Goal: Find specific page/section: Find specific page/section

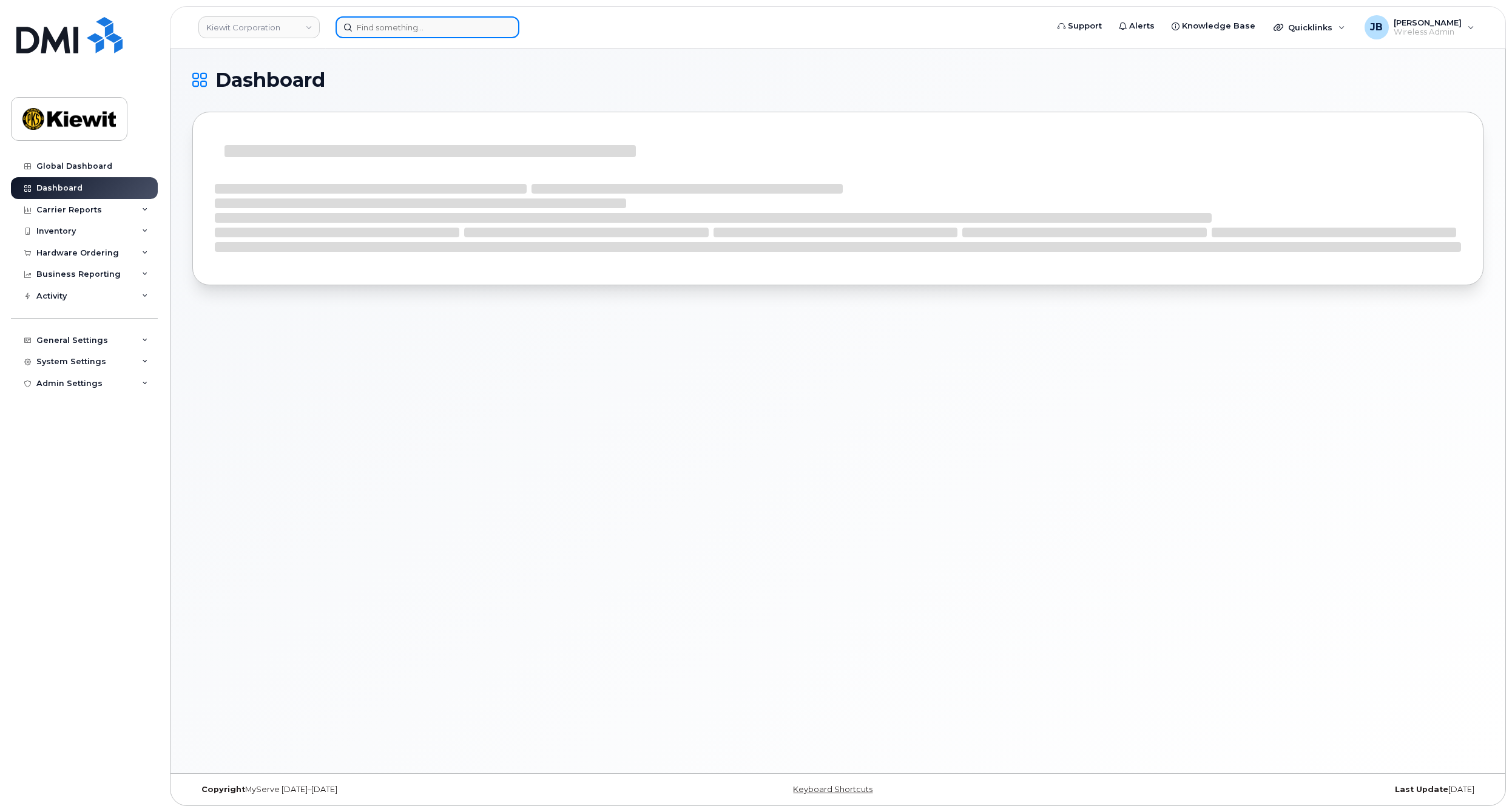
click at [381, 30] on input at bounding box center [427, 28] width 184 height 22
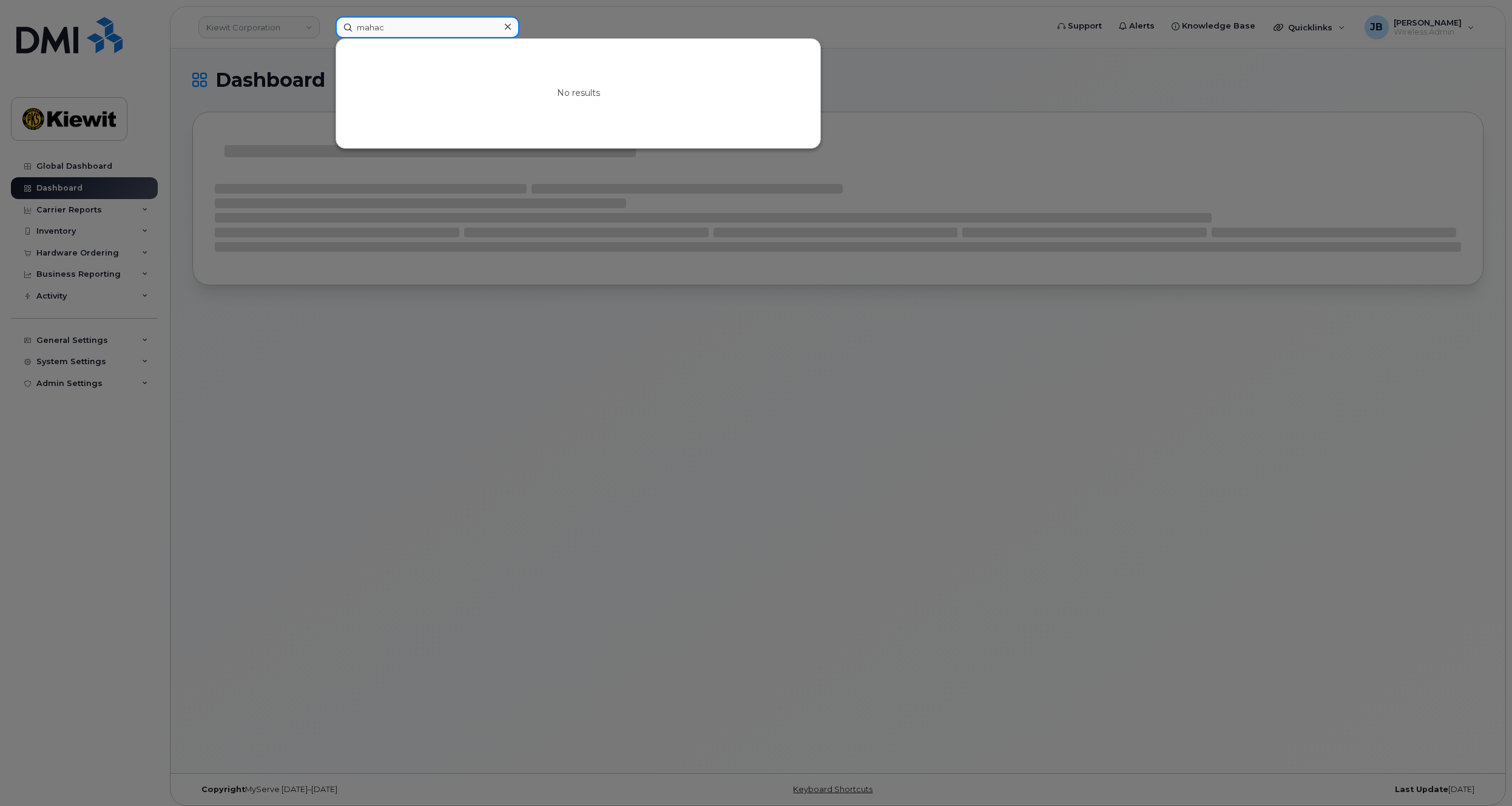
type input "mahac"
click at [563, 18] on div at bounding box center [756, 403] width 1512 height 806
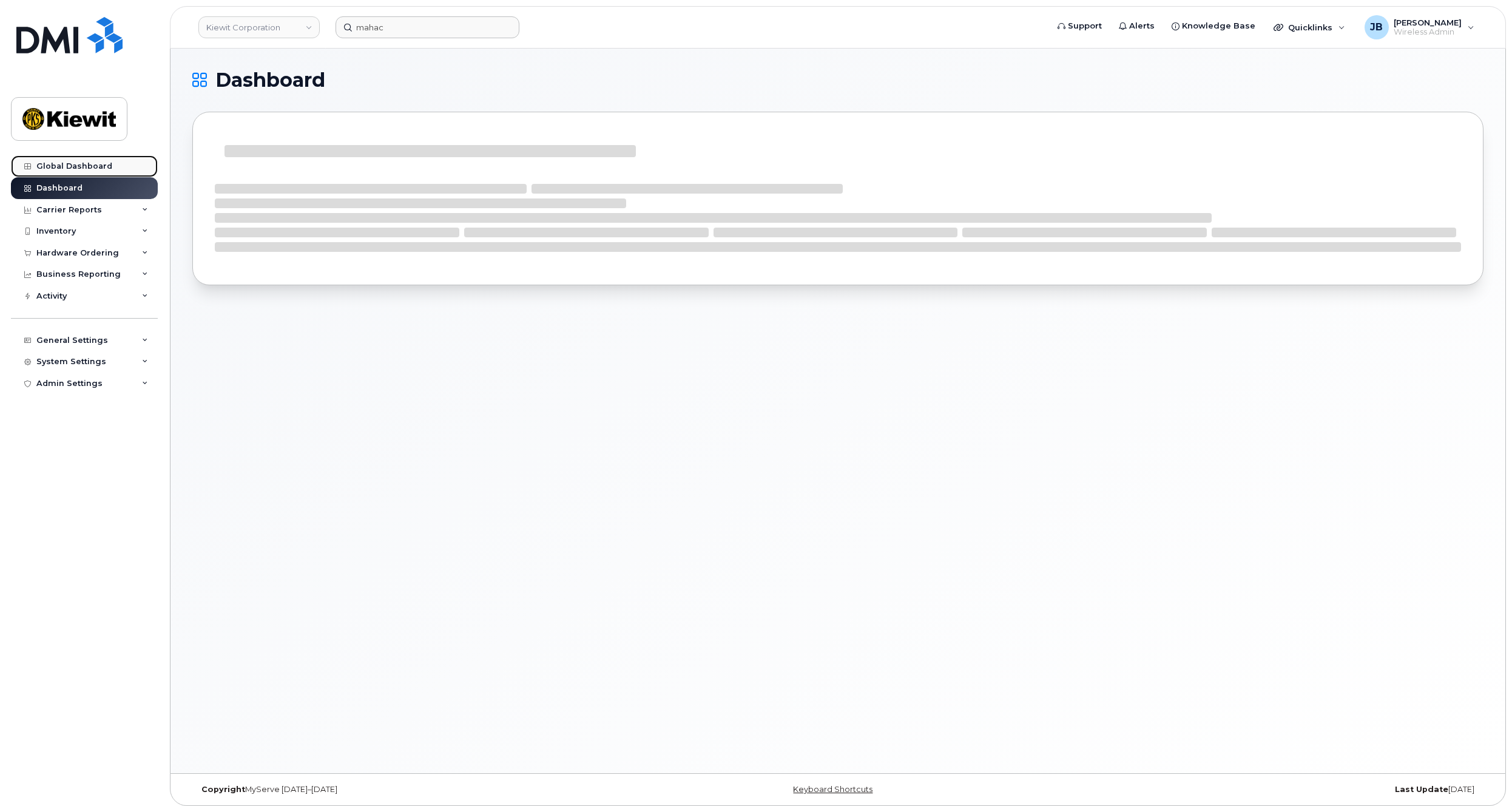
click at [54, 164] on div "Global Dashboard" at bounding box center [74, 166] width 76 height 10
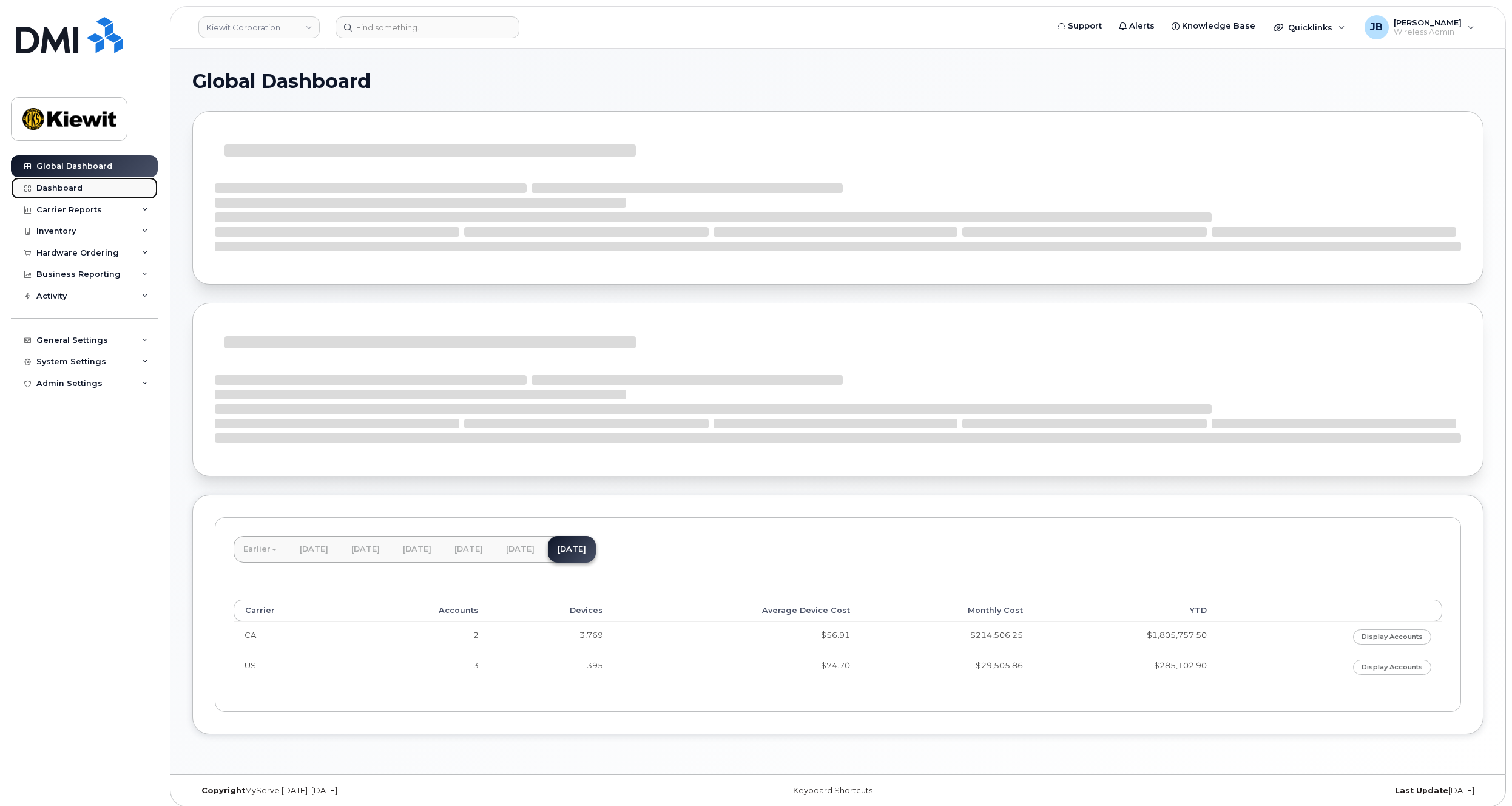
click at [73, 189] on div "Dashboard" at bounding box center [59, 188] width 46 height 10
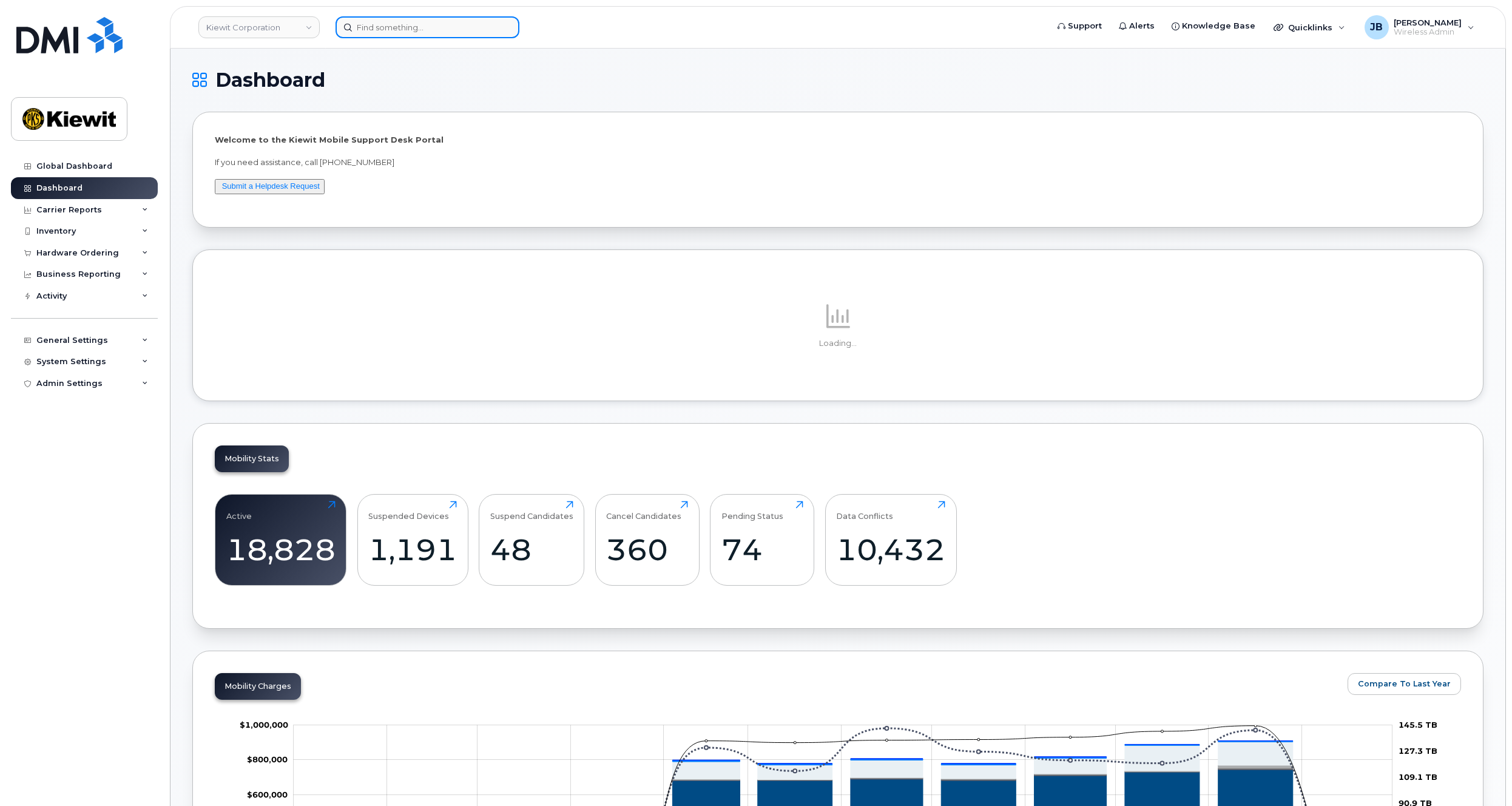
click at [418, 37] on input at bounding box center [427, 28] width 184 height 22
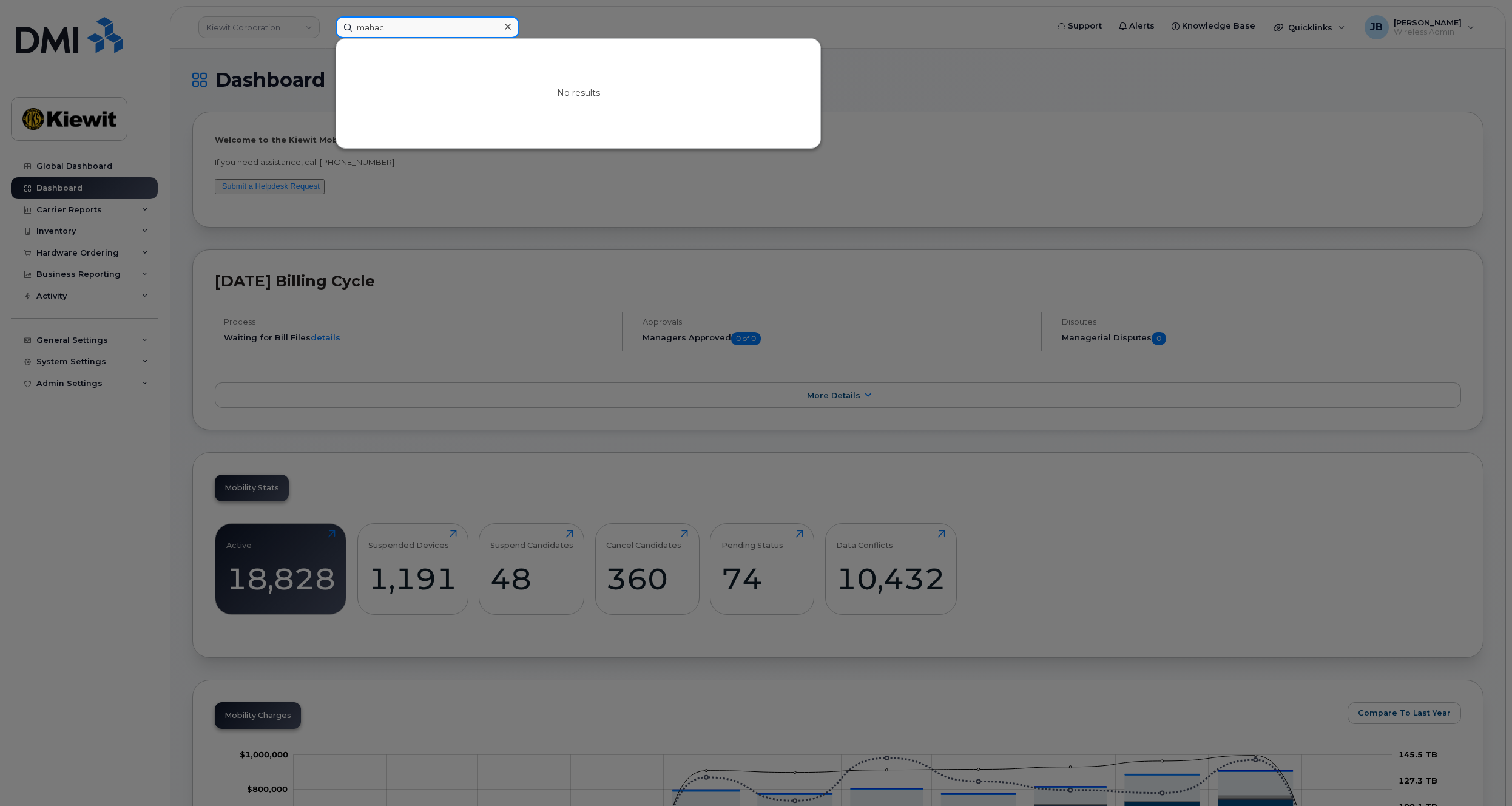
click at [428, 23] on input "mahac" at bounding box center [427, 28] width 184 height 22
click at [650, 29] on div at bounding box center [756, 403] width 1512 height 806
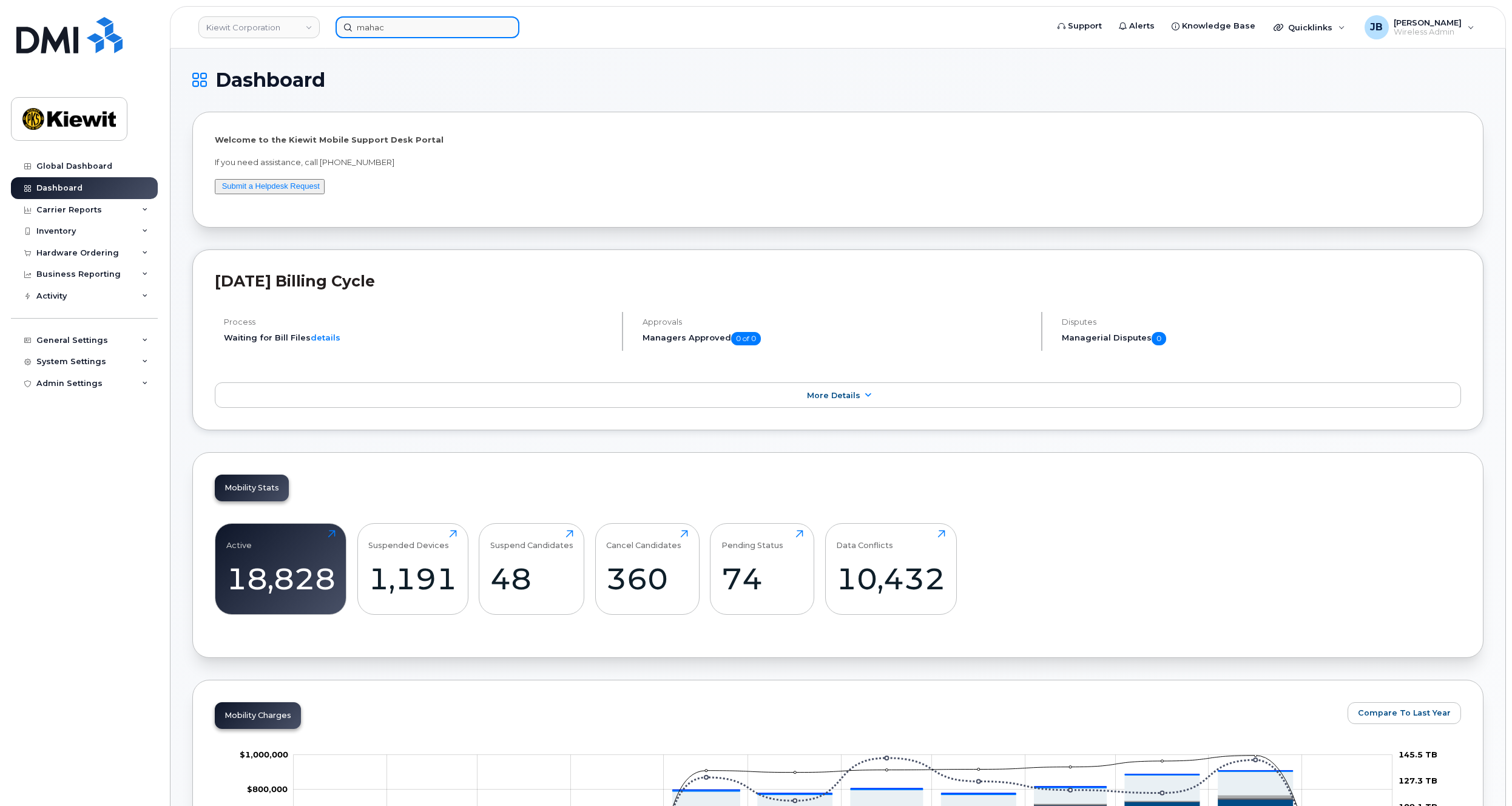
click at [429, 30] on input "mahac" at bounding box center [427, 28] width 184 height 22
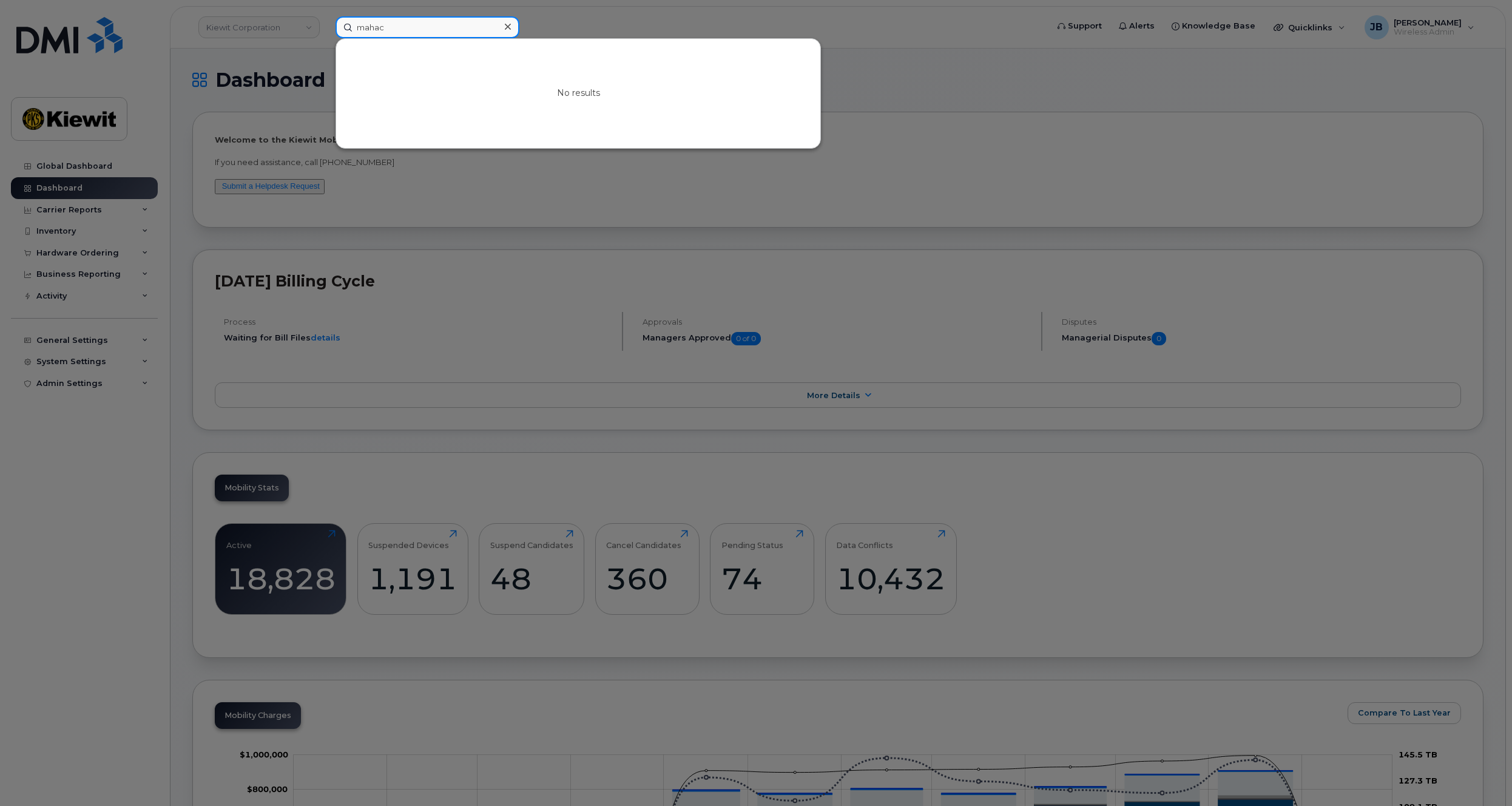
click at [429, 30] on input "mahac" at bounding box center [427, 28] width 184 height 22
paste input "MachacAdditional"
drag, startPoint x: 433, startPoint y: 28, endPoint x: 387, endPoint y: 28, distance: 46.0
click at [387, 28] on input "MachacAdditional" at bounding box center [427, 28] width 184 height 22
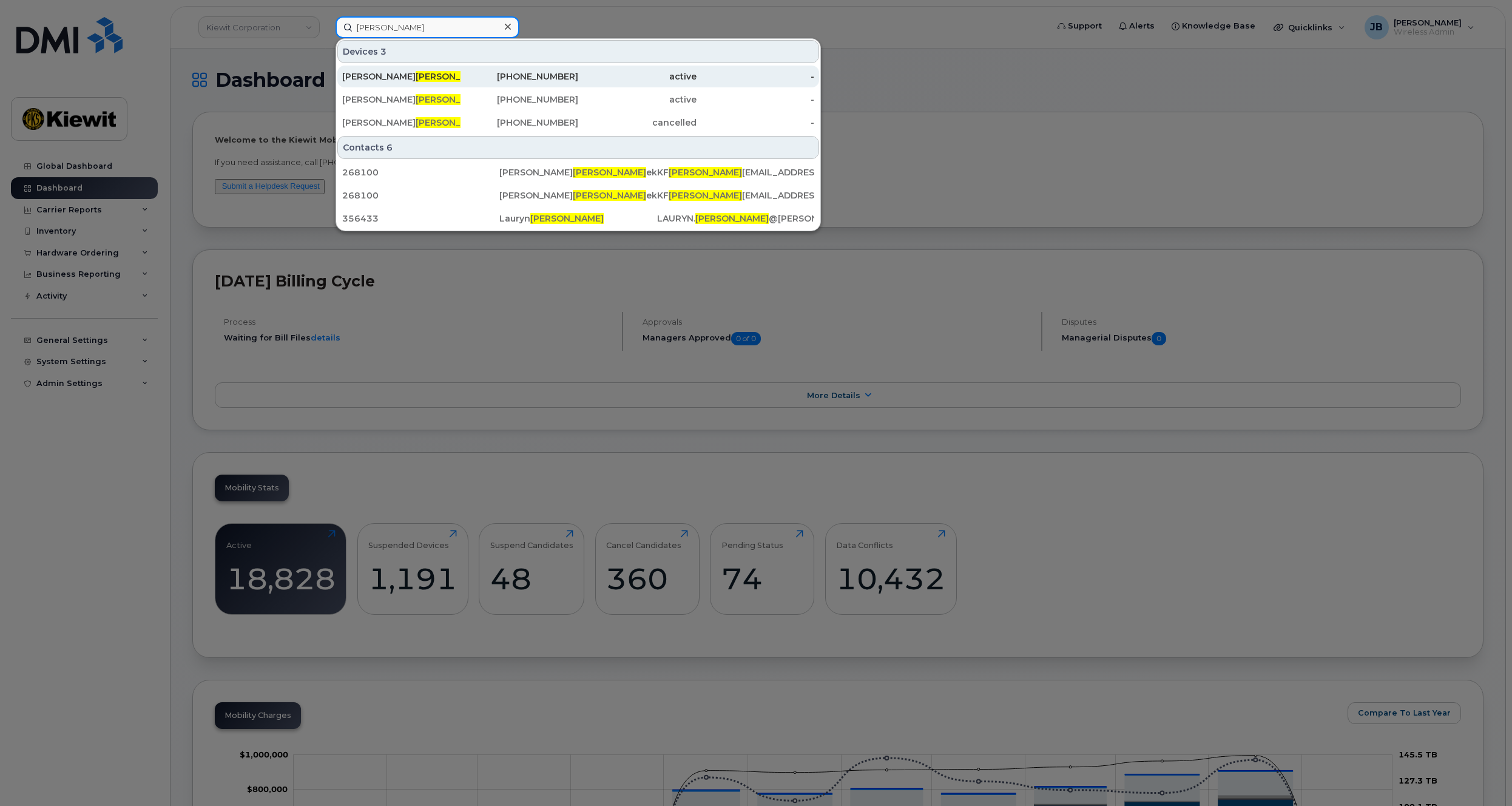
type input "Machac"
click at [445, 69] on div "Pam Machac" at bounding box center [402, 76] width 119 height 22
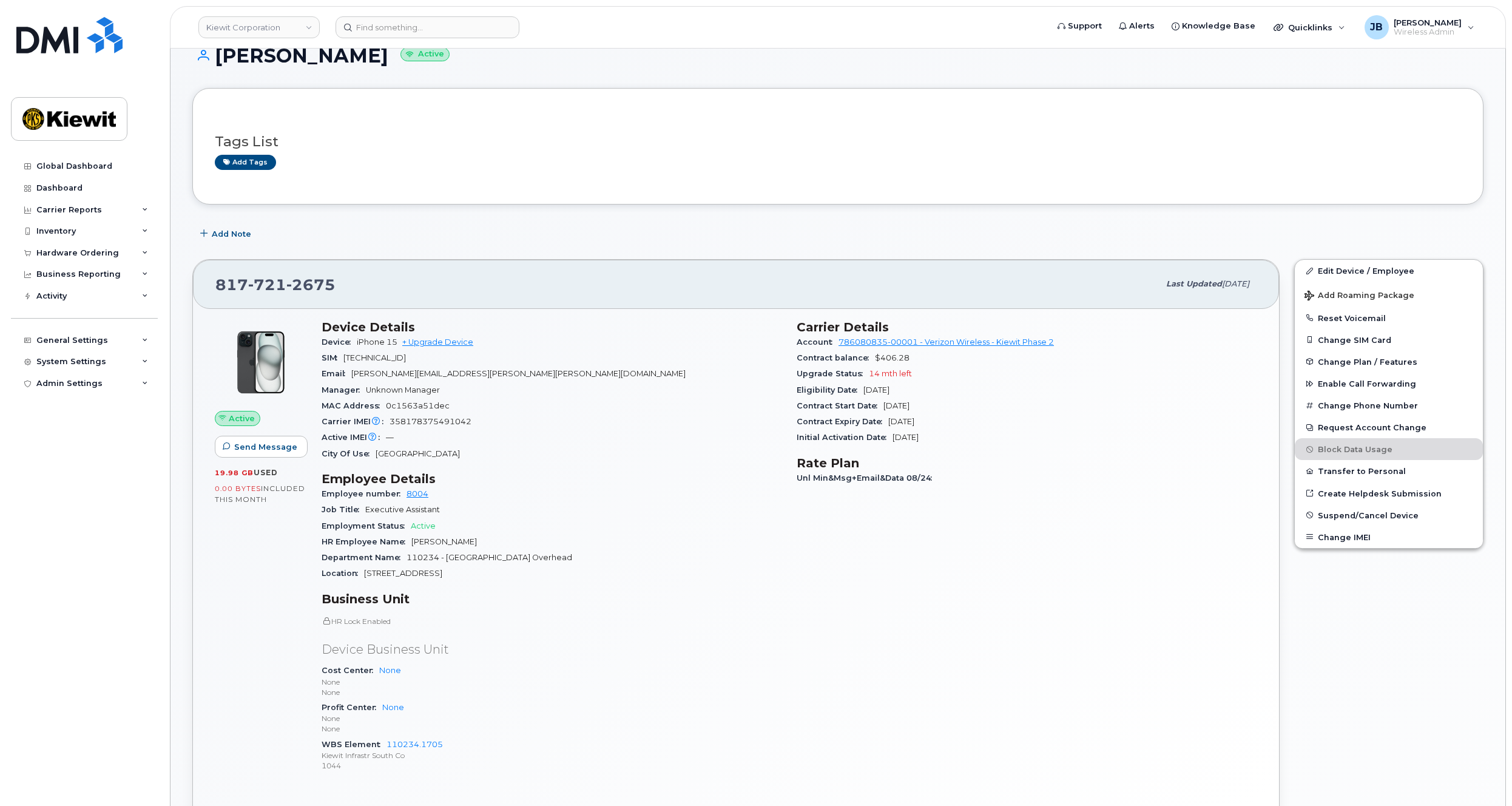
scroll to position [28, 0]
drag, startPoint x: 705, startPoint y: 372, endPoint x: 699, endPoint y: 395, distance: 23.8
drag, startPoint x: 961, startPoint y: 401, endPoint x: 963, endPoint y: 434, distance: 33.1
click at [963, 434] on section "Carrier Details Account 786080835-00001 - Verizon Wireless - Kiewit Phase 2 Con…" at bounding box center [1027, 381] width 461 height 126
click at [963, 434] on div "Initial Activation Date Mar 09, 2015" at bounding box center [1027, 435] width 461 height 16
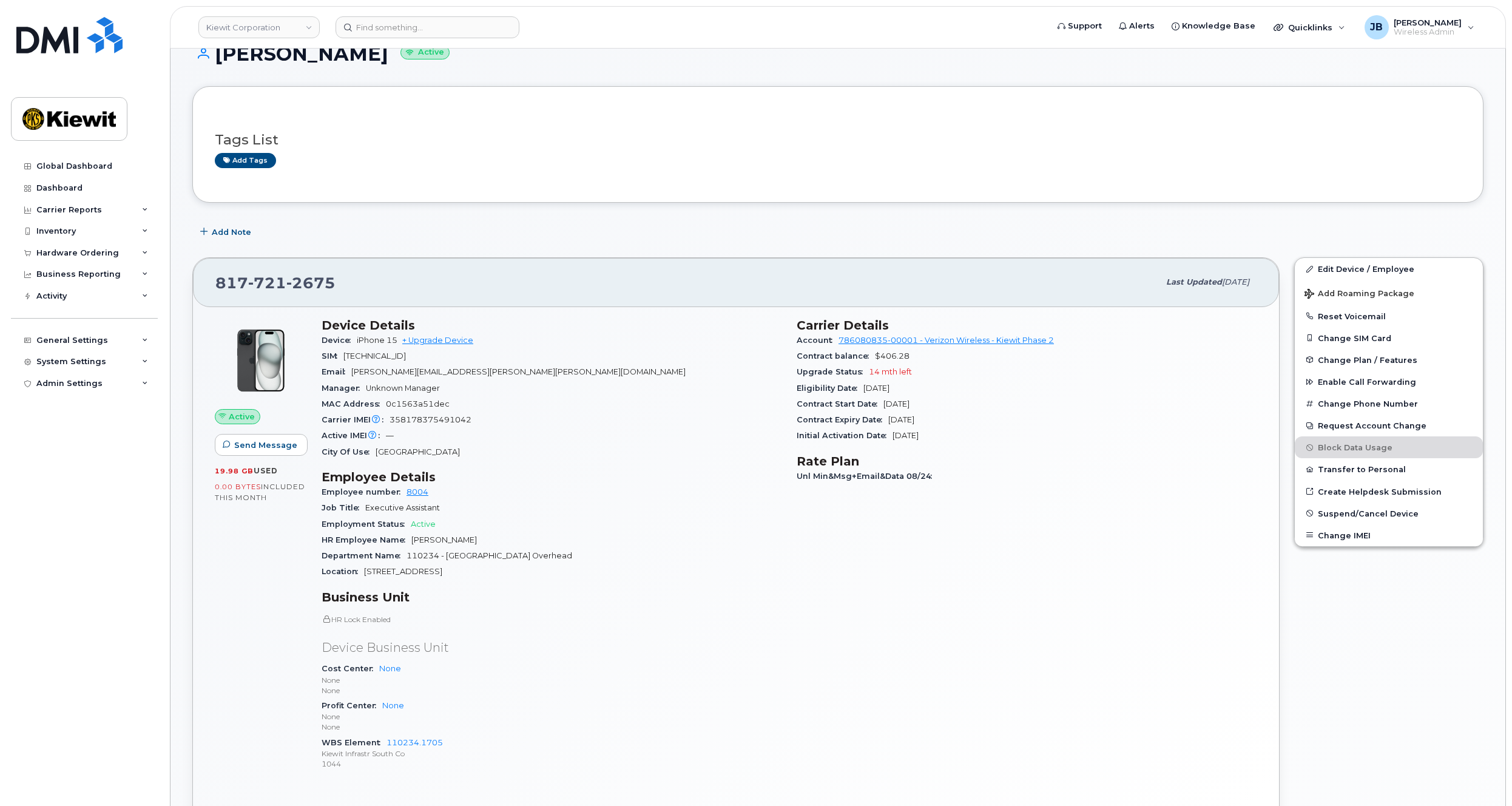
drag, startPoint x: 973, startPoint y: 437, endPoint x: 1009, endPoint y: 433, distance: 36.2
click at [1014, 434] on div "Initial Activation Date Mar 09, 2015" at bounding box center [1027, 435] width 461 height 16
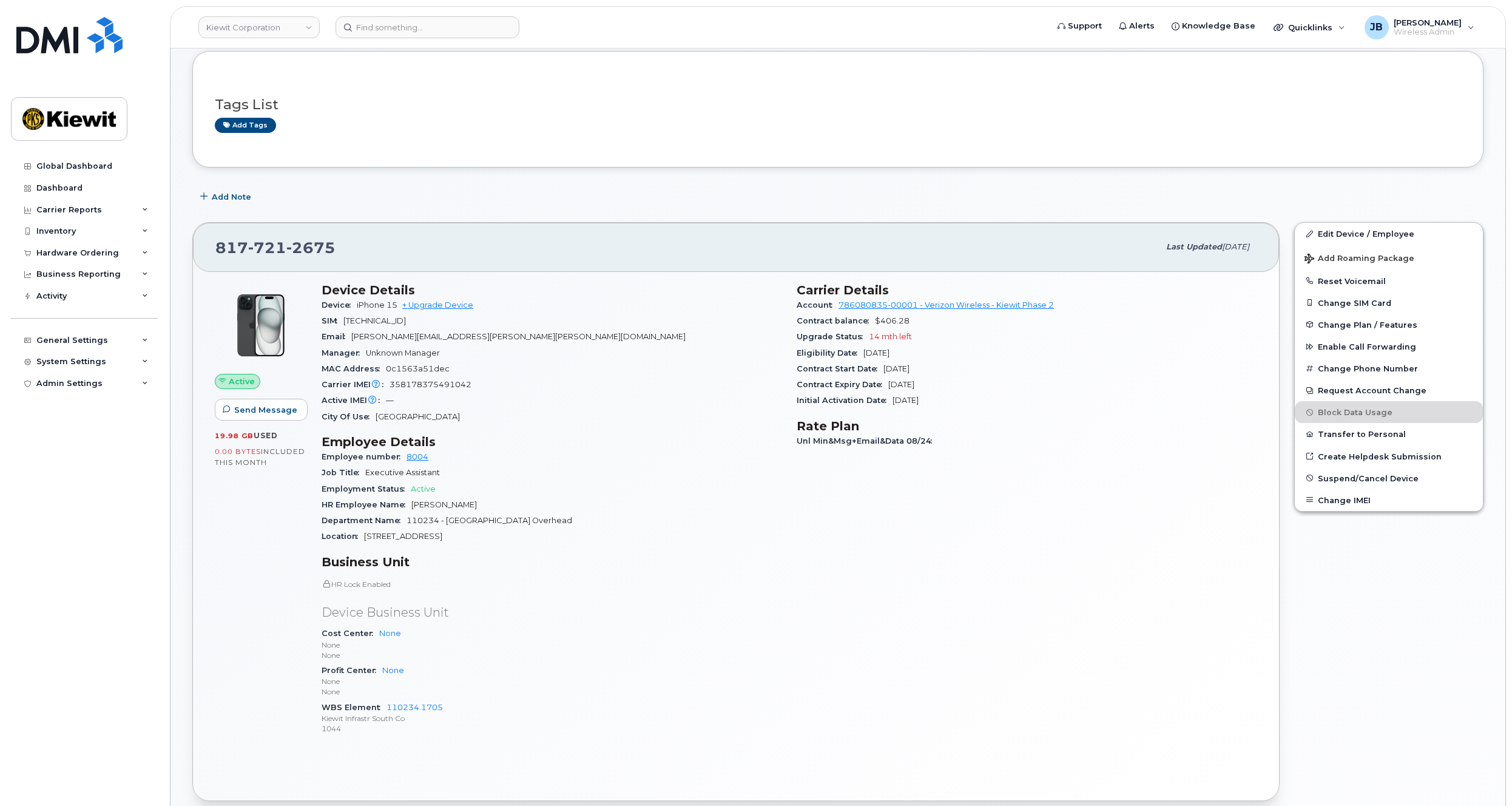
drag, startPoint x: 707, startPoint y: 419, endPoint x: 713, endPoint y: 438, distance: 19.9
drag, startPoint x: 682, startPoint y: 461, endPoint x: 671, endPoint y: 535, distance: 74.8
click at [671, 526] on section "Employee Details Employee number 8004 Job Title Executive Assistant Employment …" at bounding box center [552, 489] width 461 height 110
click at [671, 535] on div "Location 2050 Roanoke Rd." at bounding box center [552, 535] width 461 height 16
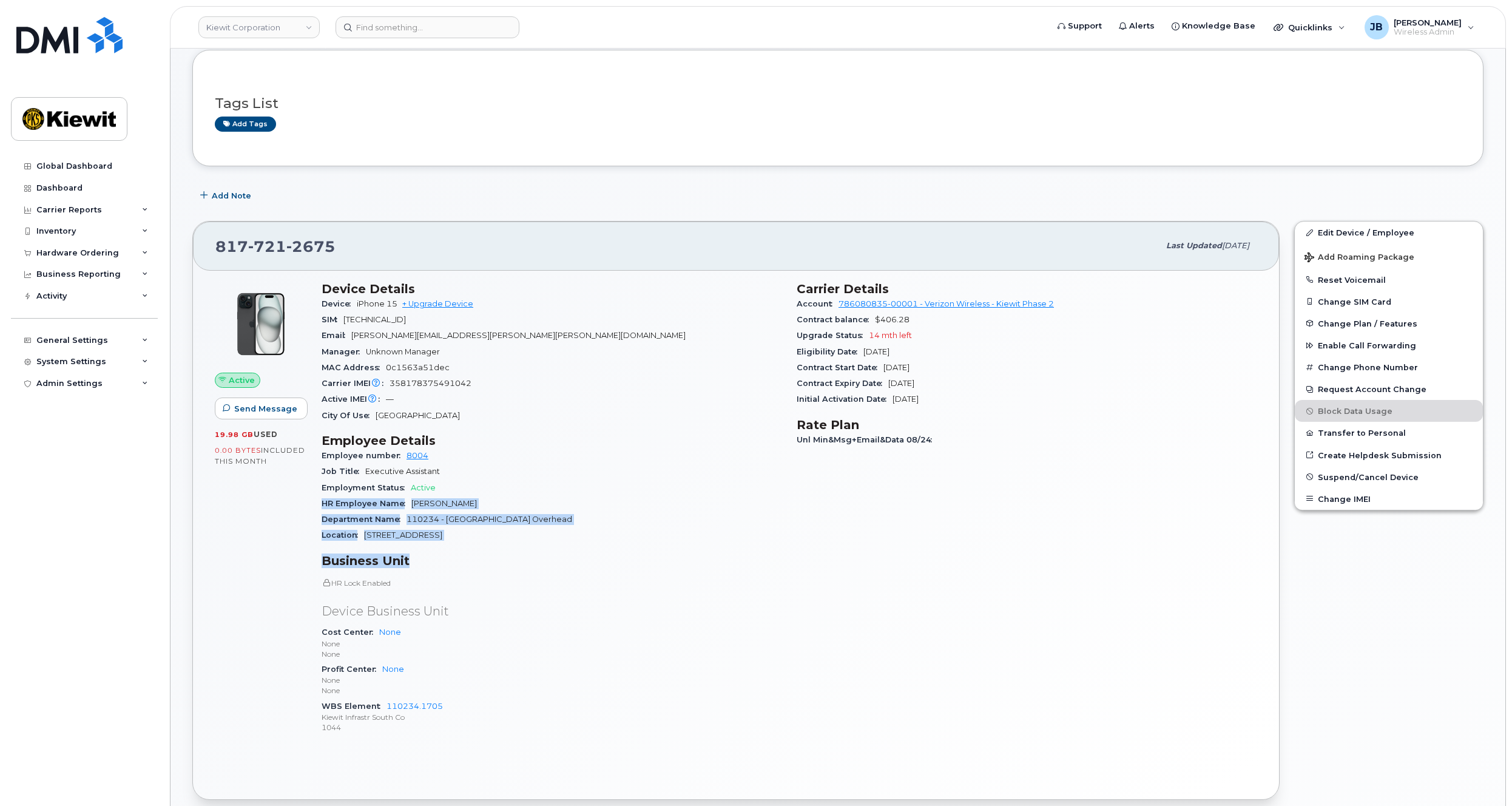
drag, startPoint x: 671, startPoint y: 545, endPoint x: 667, endPoint y: 479, distance: 66.1
click at [667, 482] on div "Device Details Device iPhone 15 + Upgrade Device SIM 89148000010860455856 Email…" at bounding box center [551, 513] width 475 height 478
click at [666, 476] on div "Job Title Executive Assistant" at bounding box center [552, 471] width 461 height 16
drag, startPoint x: 671, startPoint y: 454, endPoint x: 672, endPoint y: 522, distance: 68.0
click at [671, 512] on section "Employee Details Employee number 8004 Job Title Executive Assistant Employment …" at bounding box center [552, 489] width 461 height 110
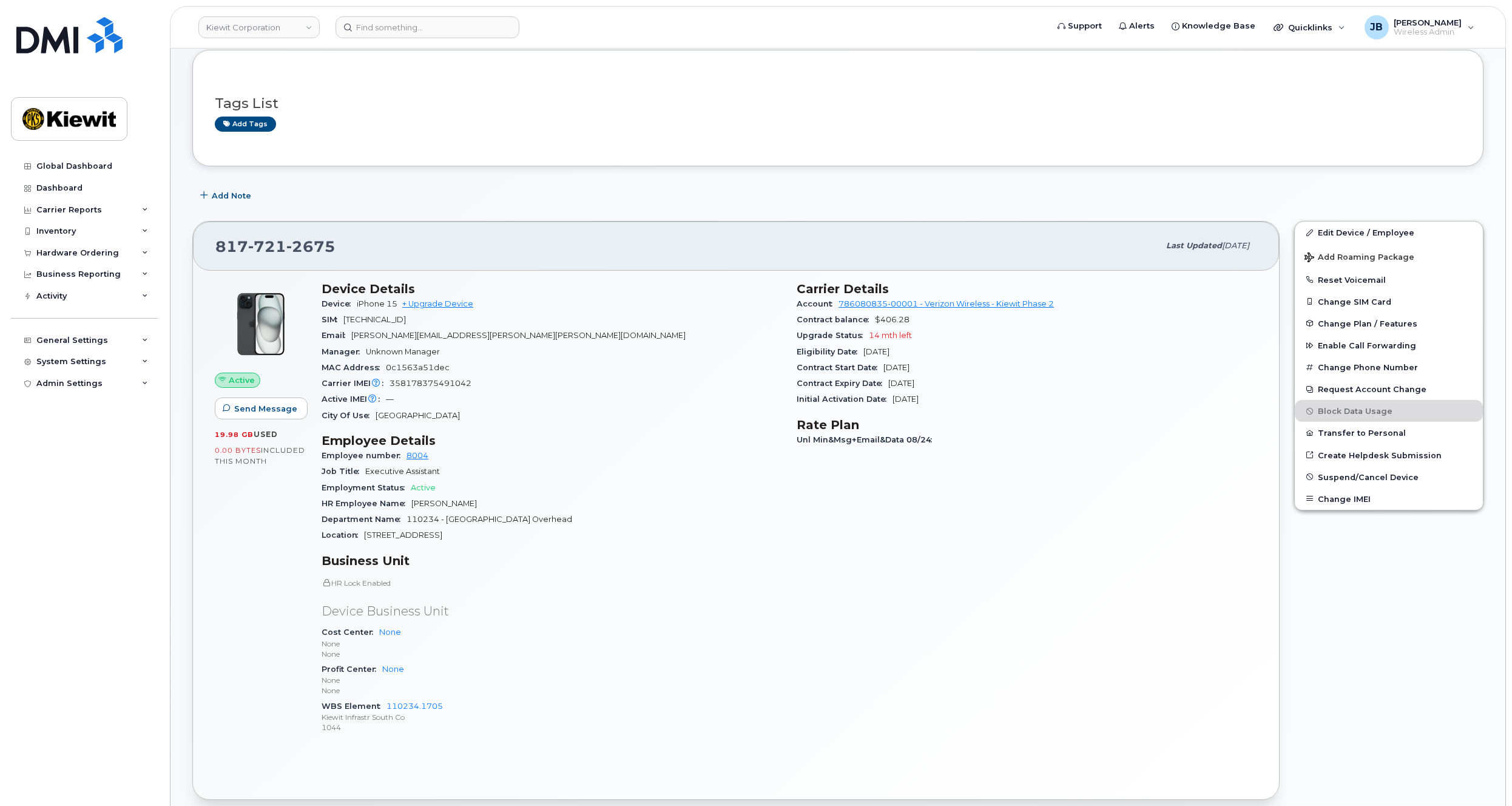
click at [674, 539] on div "Location 2050 Roanoke Rd." at bounding box center [552, 535] width 461 height 16
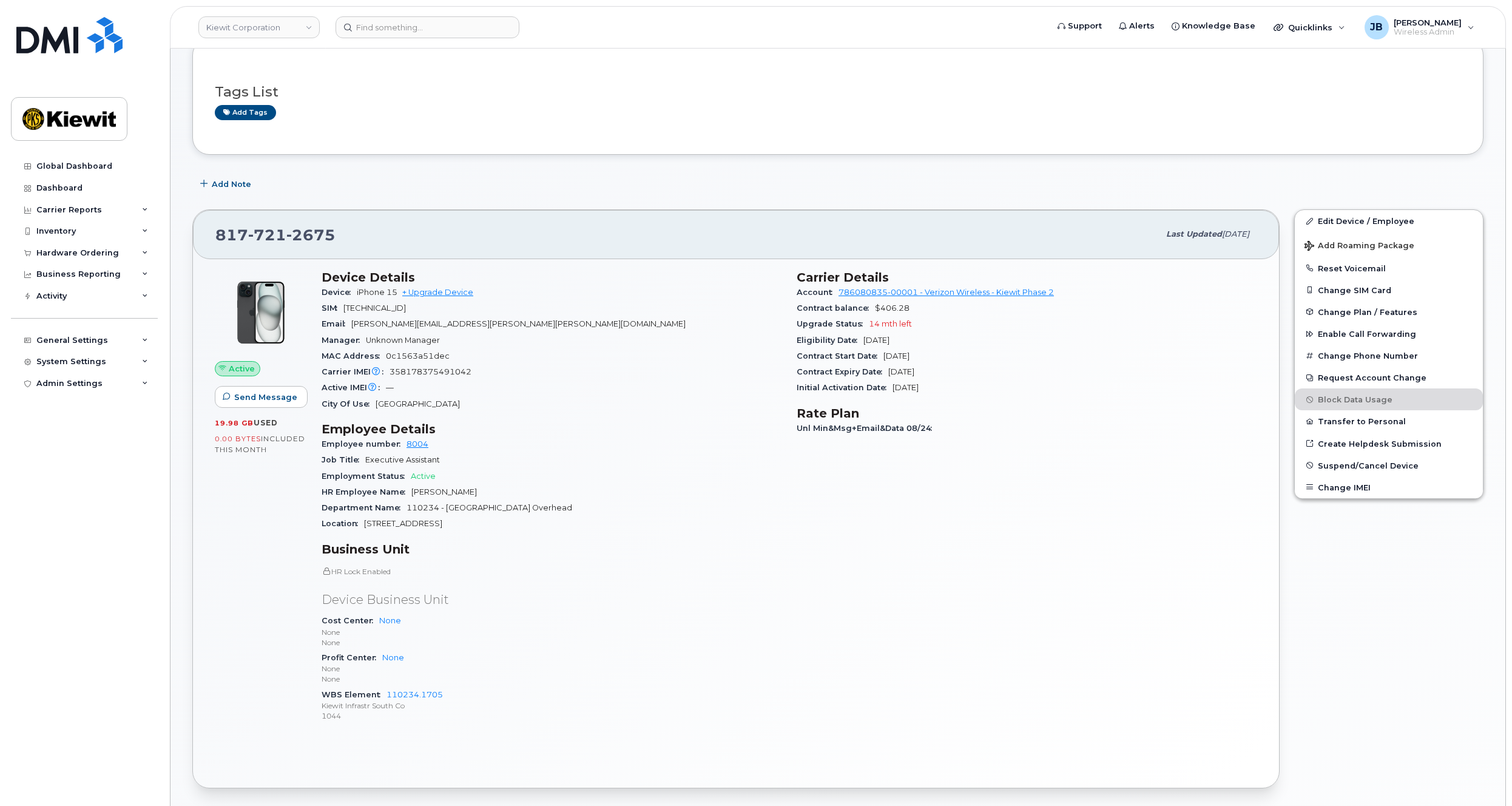
drag, startPoint x: 676, startPoint y: 540, endPoint x: 683, endPoint y: 560, distance: 21.2
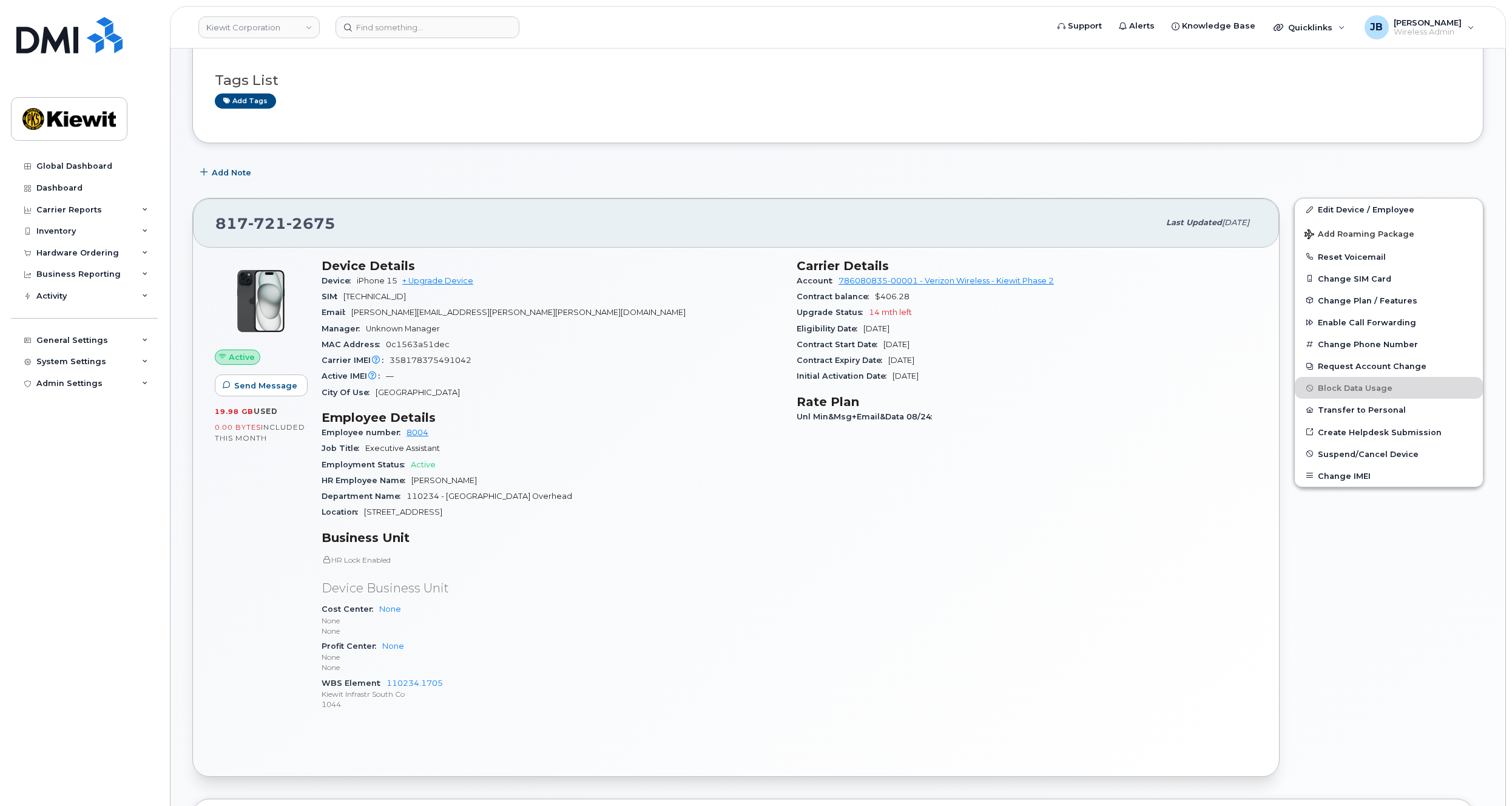
drag, startPoint x: 667, startPoint y: 392, endPoint x: 668, endPoint y: 418, distance: 26.0
drag, startPoint x: 556, startPoint y: 289, endPoint x: 559, endPoint y: 381, distance: 92.0
click at [559, 380] on section "Device Details Device iPhone 15 + Upgrade Device SIM 89148000010860455856 Email…" at bounding box center [552, 327] width 461 height 142
click at [559, 381] on div "Active IMEI Active IMEI is refreshed daily with a delay of up to 48 hours follo…" at bounding box center [552, 374] width 461 height 16
click at [442, 27] on input at bounding box center [427, 28] width 184 height 22
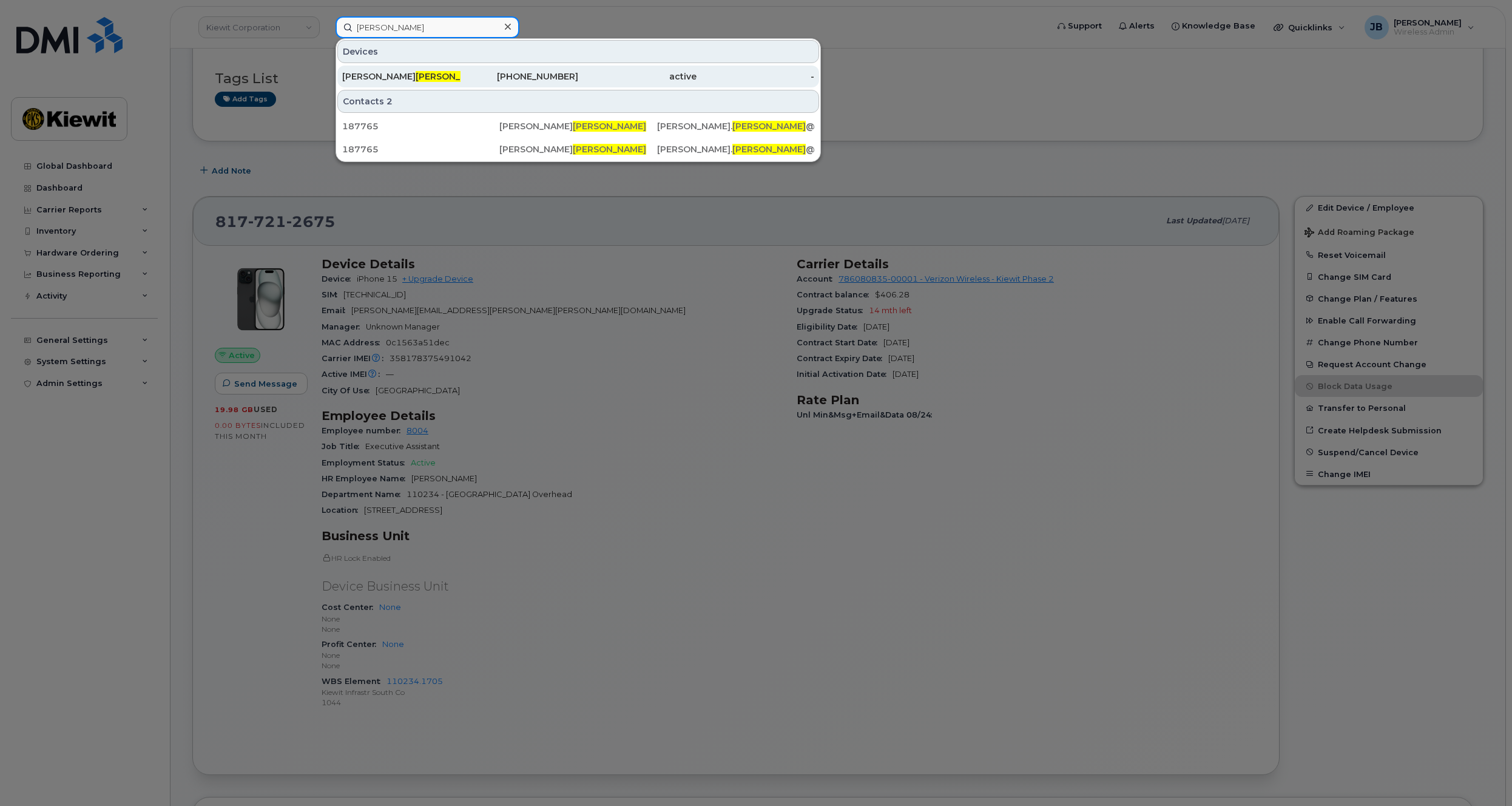
type input "witherwax"
click at [472, 74] on div "720-284-8650" at bounding box center [520, 76] width 119 height 13
